Goal: Find contact information: Find contact information

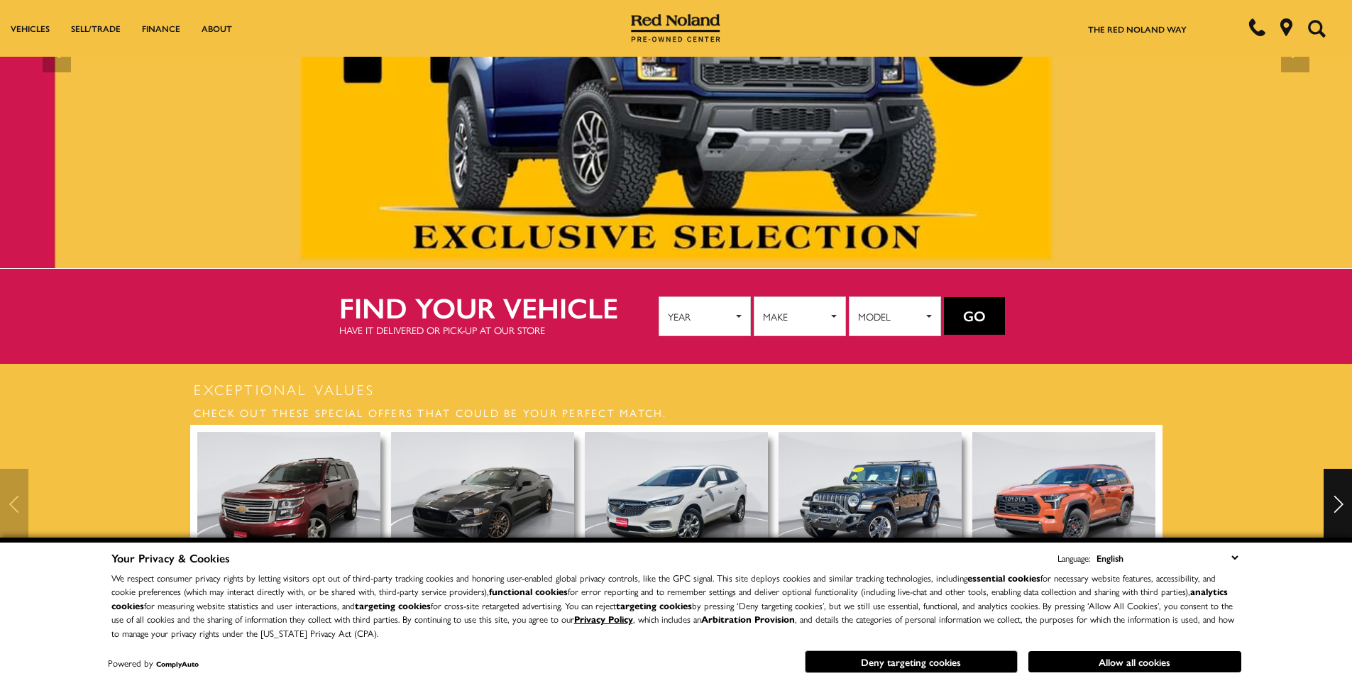
scroll to position [213, 0]
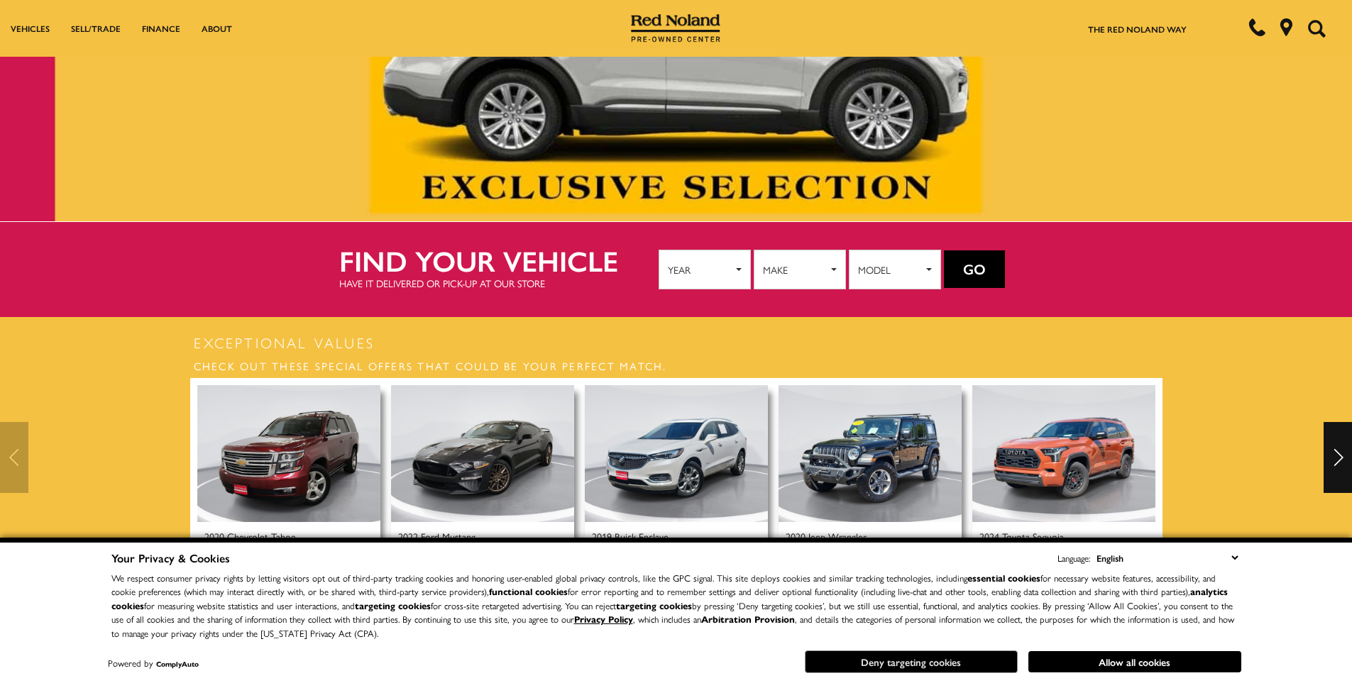
click at [977, 664] on button "Deny targeting cookies" at bounding box center [911, 662] width 213 height 23
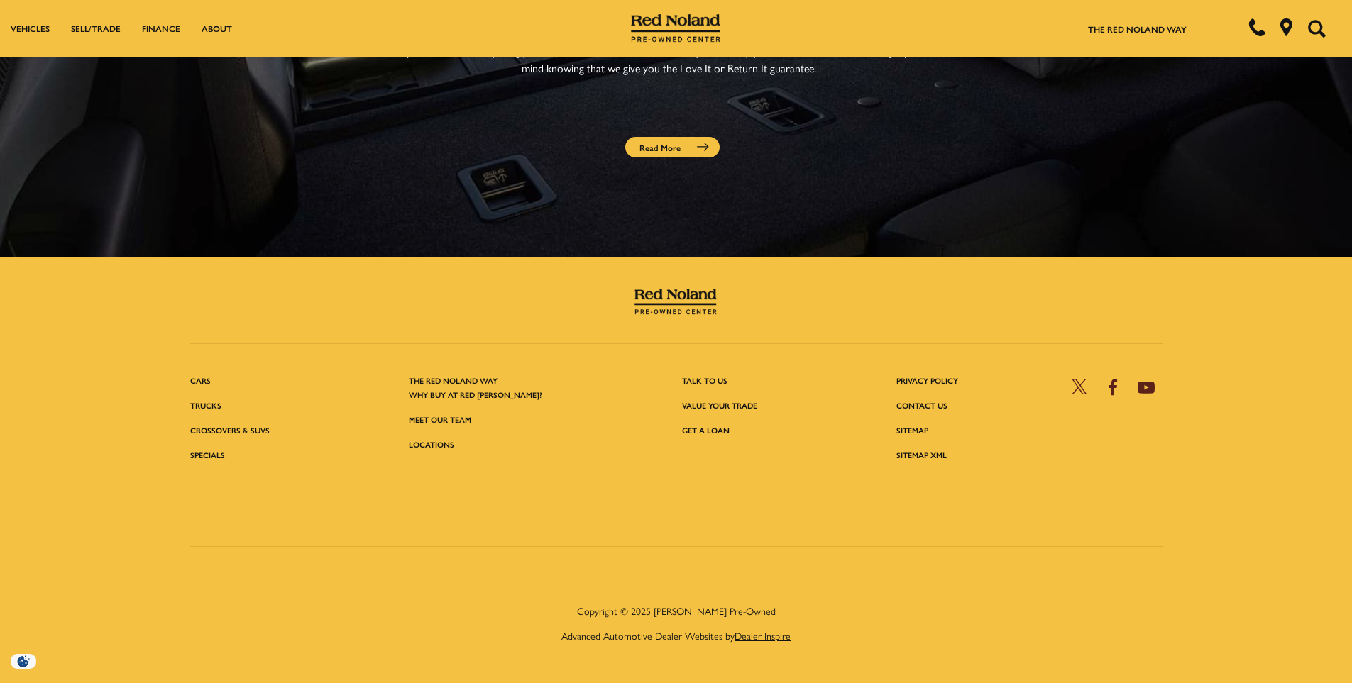
scroll to position [4843, 0]
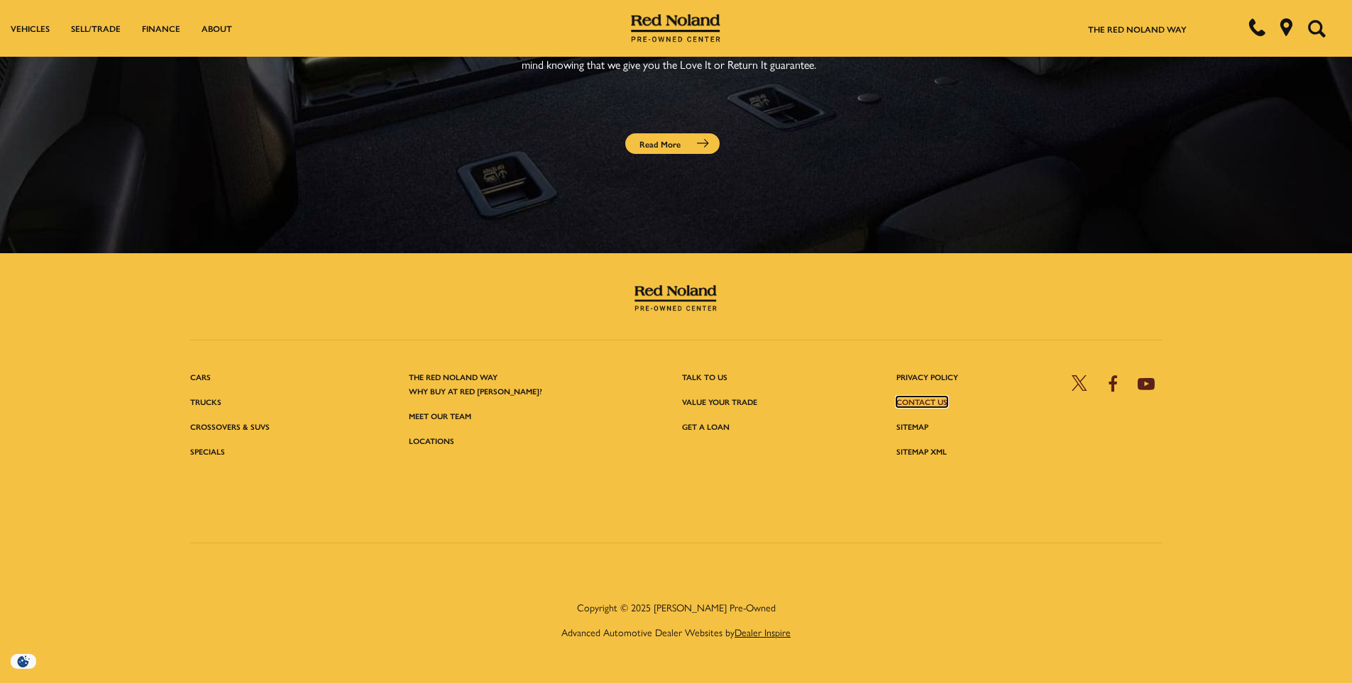
click at [921, 397] on link "Contact Us" at bounding box center [921, 402] width 51 height 11
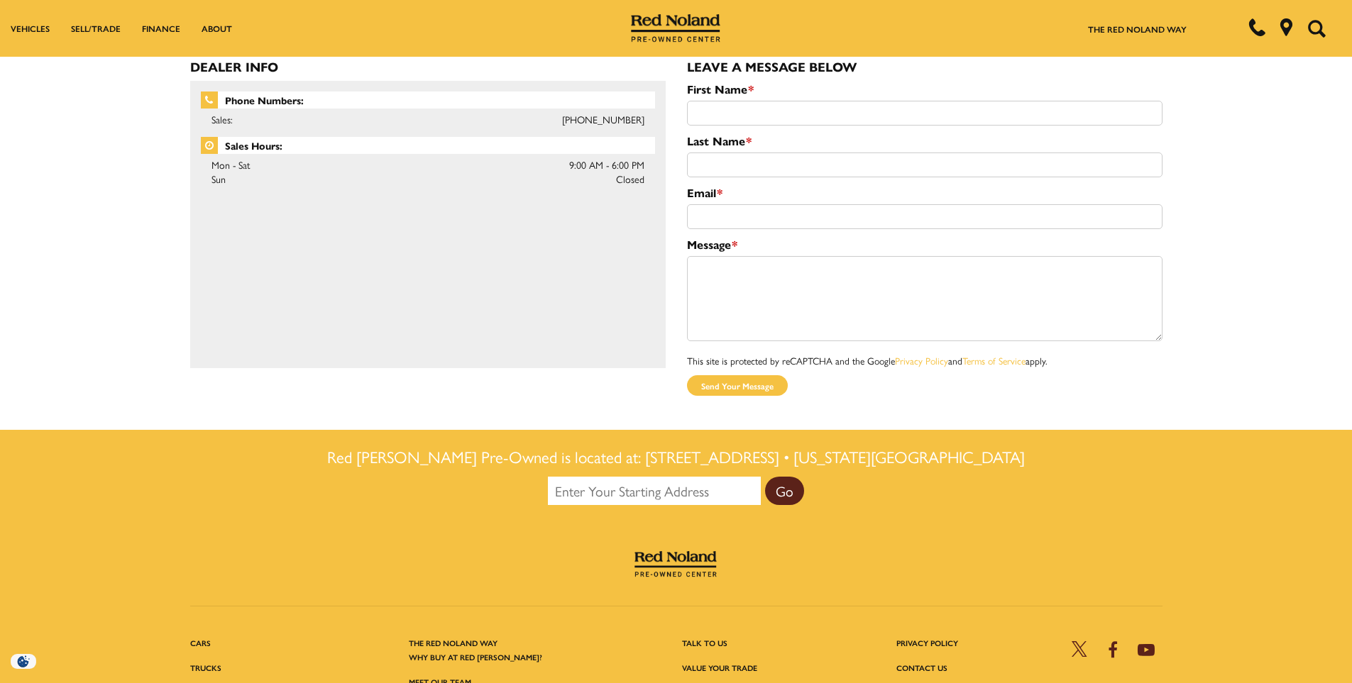
scroll to position [568, 0]
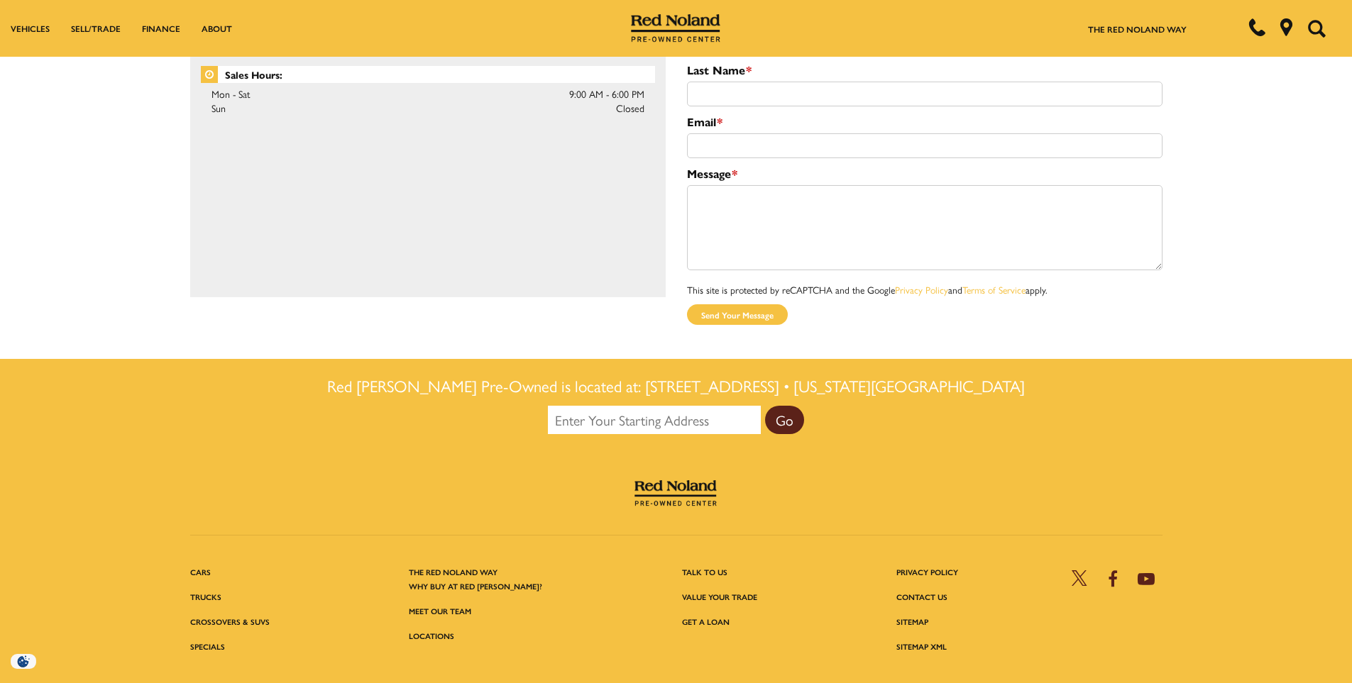
drag, startPoint x: 623, startPoint y: 366, endPoint x: 977, endPoint y: 358, distance: 354.2
click at [977, 373] on div "Red [PERSON_NAME] Pre-Owned is located at: [STREET_ADDRESS] • [US_STATE][GEOGRA…" at bounding box center [677, 403] width 994 height 61
copy span "[STREET_ADDRESS] • [US_STATE][GEOGRAPHIC_DATA]"
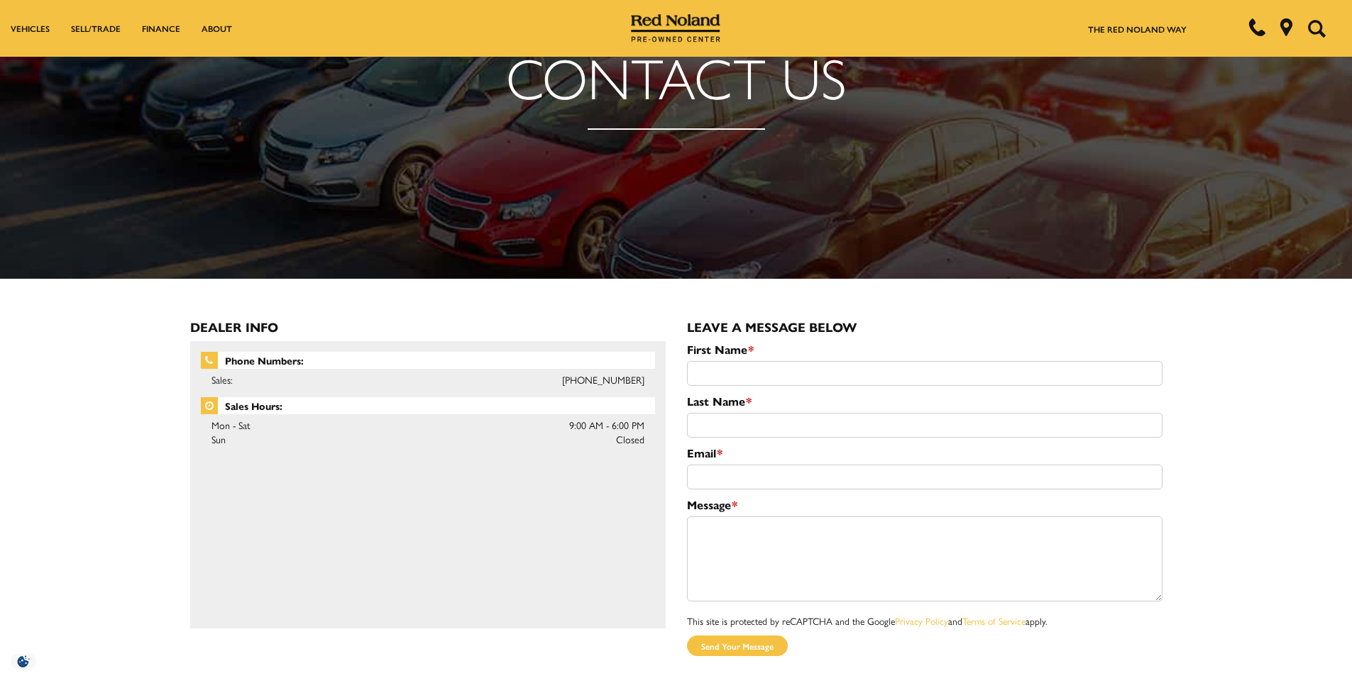
scroll to position [42, 0]
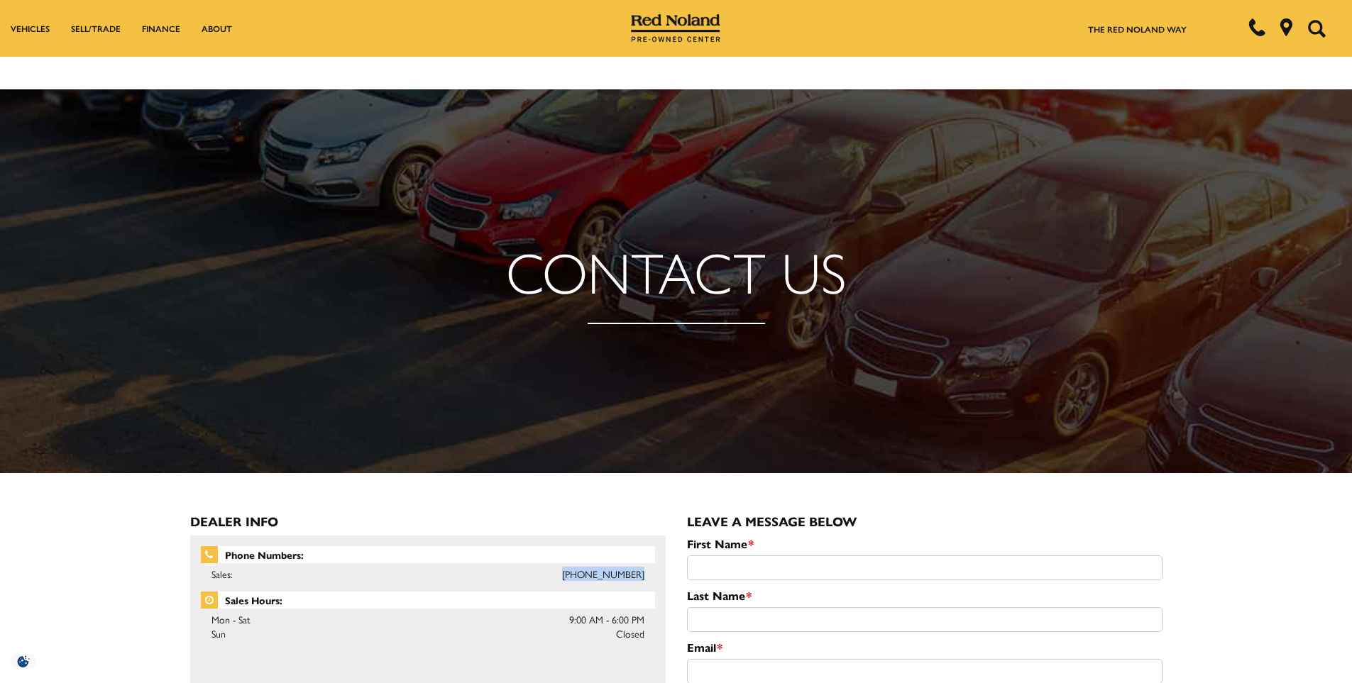
click at [642, 573] on ul "Sales: [PHONE_NUMBER]" at bounding box center [428, 574] width 454 height 21
copy li "[PHONE_NUMBER]"
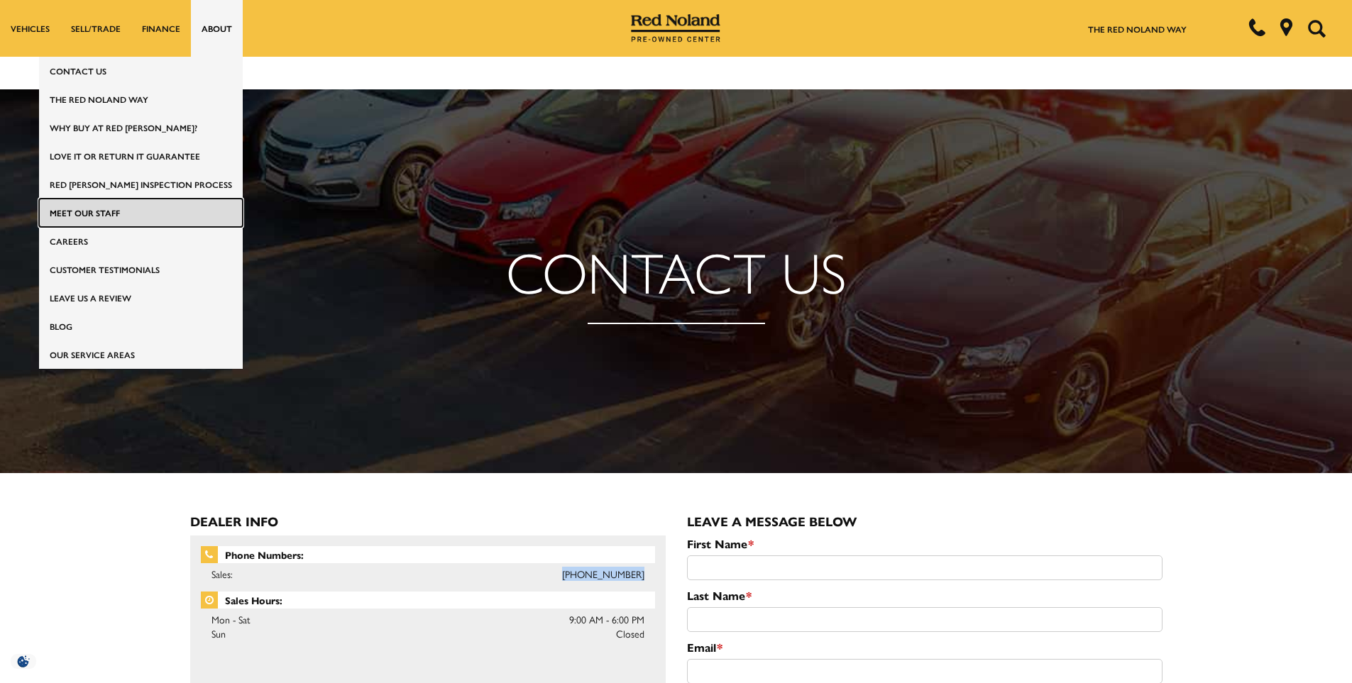
click at [156, 216] on link "Meet Our Staff" at bounding box center [141, 213] width 204 height 28
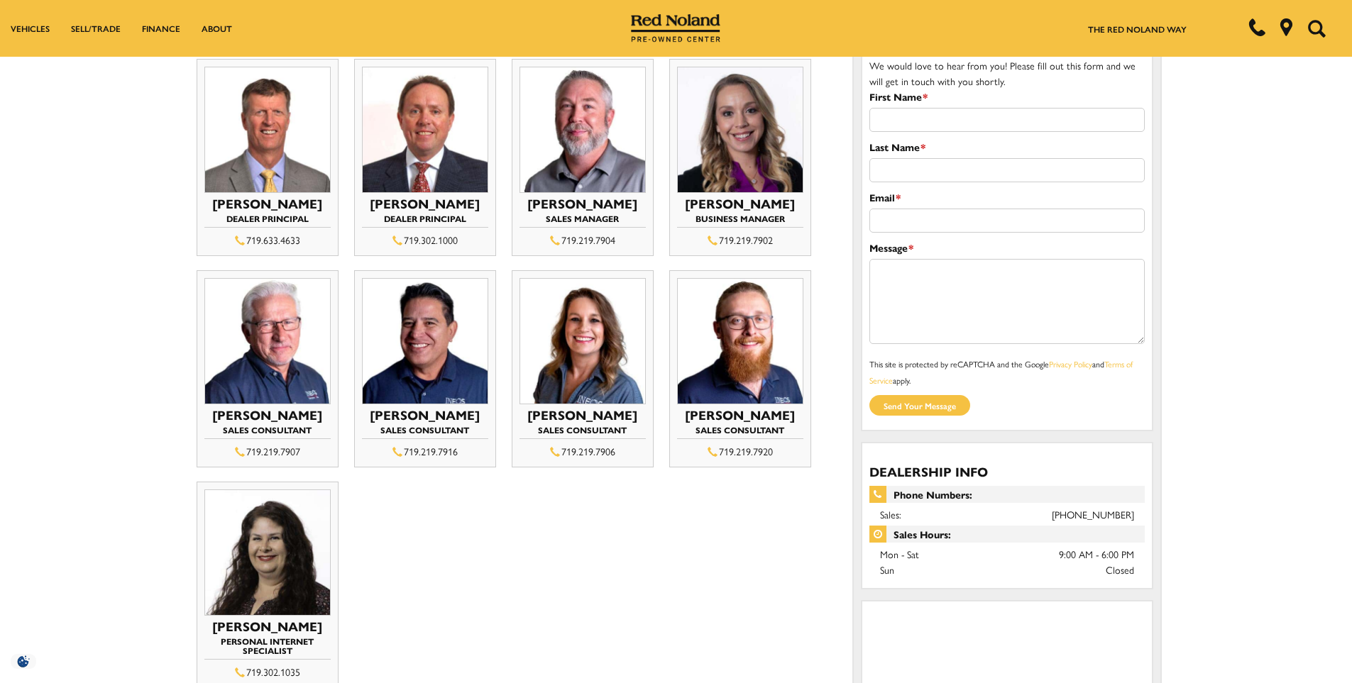
scroll to position [497, 0]
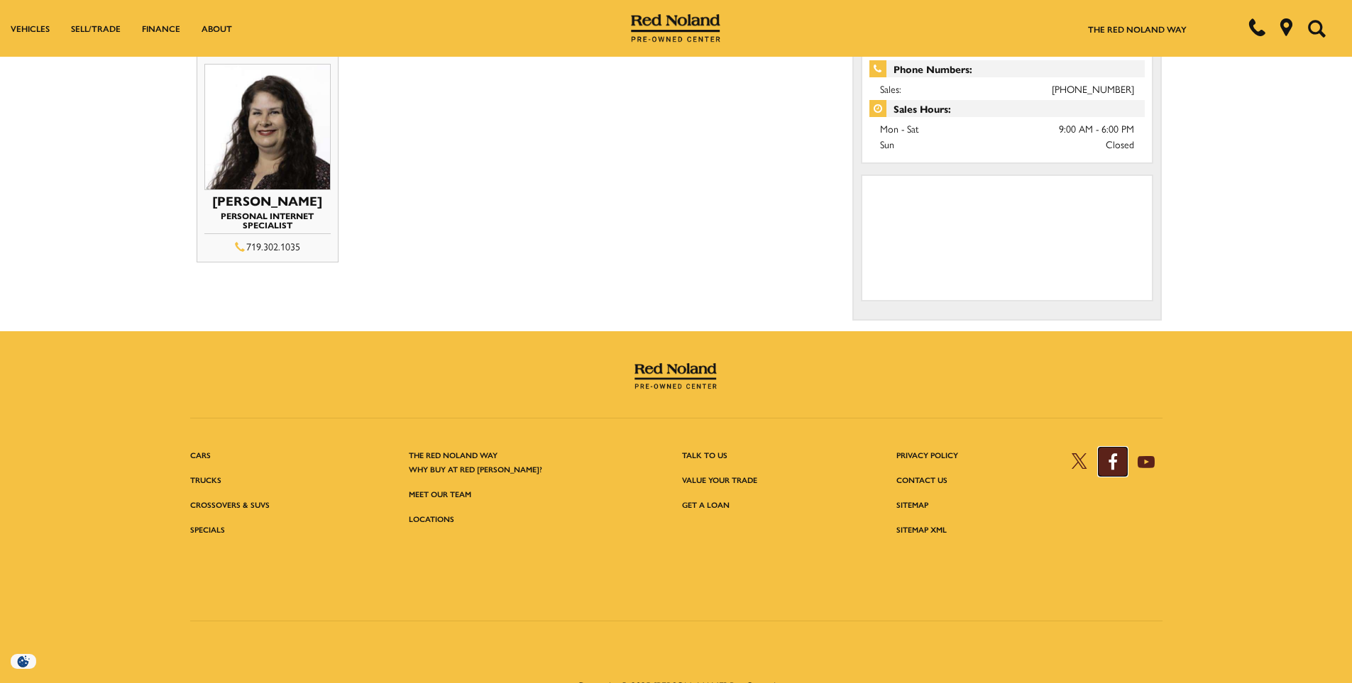
click at [1116, 460] on icon "Open Facebook in a new window" at bounding box center [1113, 462] width 28 height 28
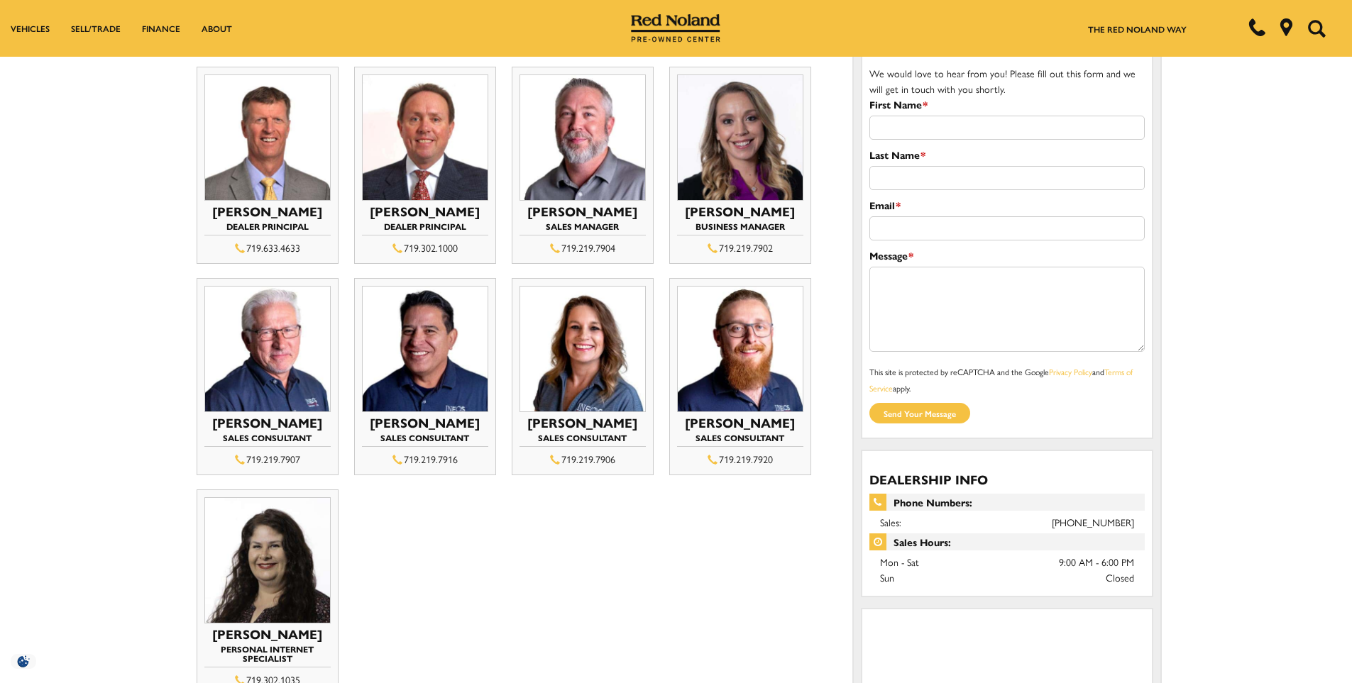
scroll to position [0, 0]
